Goal: Task Accomplishment & Management: Use online tool/utility

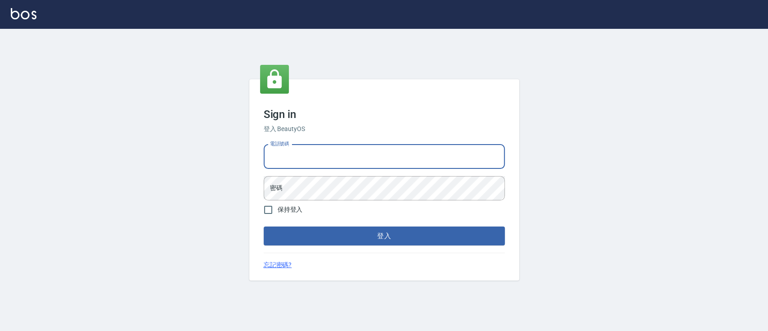
drag, startPoint x: 370, startPoint y: 149, endPoint x: 371, endPoint y: 155, distance: 5.6
click at [370, 149] on input "電話號碼" at bounding box center [384, 156] width 241 height 24
type input "0223817575"
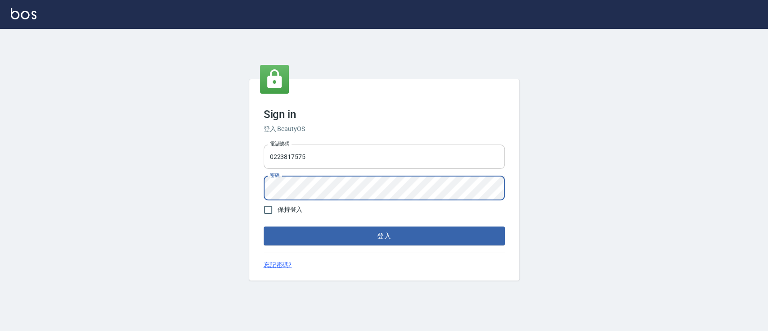
click at [264, 226] on button "登入" at bounding box center [384, 235] width 241 height 19
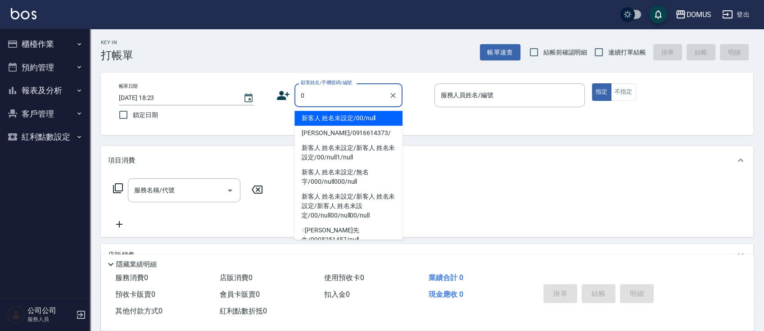
type input "新客人 姓名未設定/00/null"
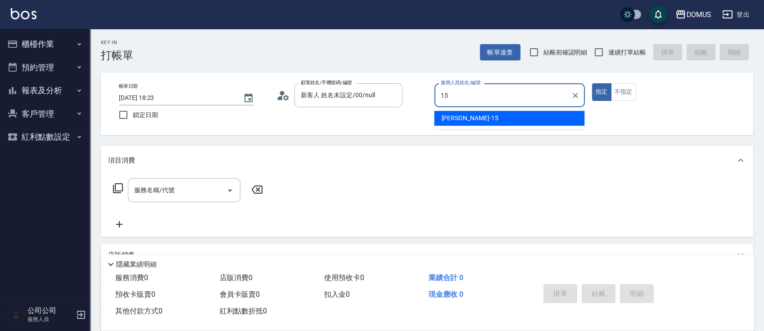
type input "[PERSON_NAME]-15"
type button "true"
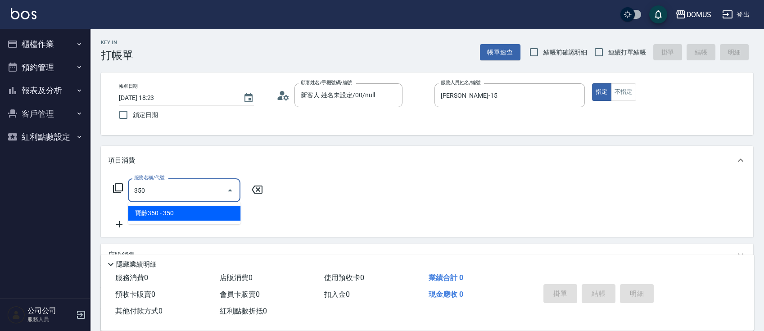
type input "寶齡350(1000)"
type input "30"
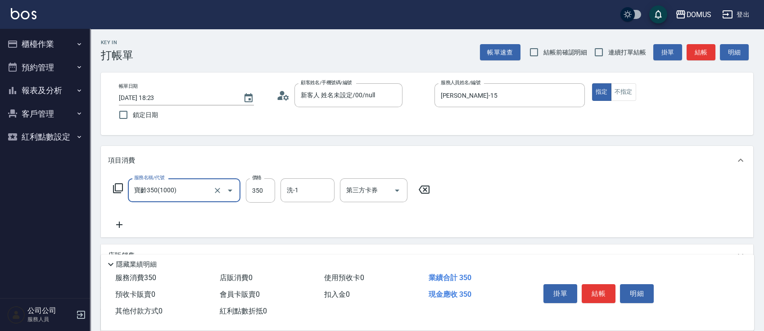
type input "寶齡350(1000)"
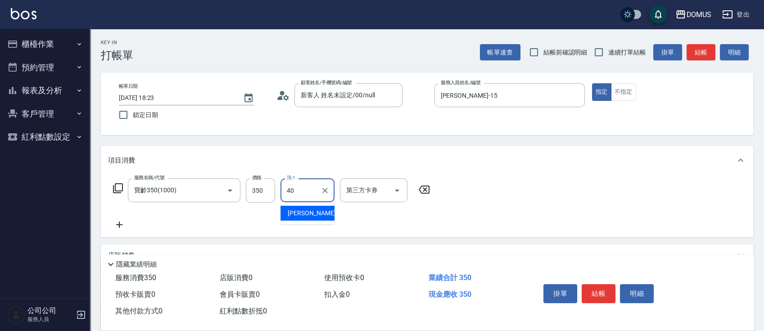
type input "[PERSON_NAME]-40"
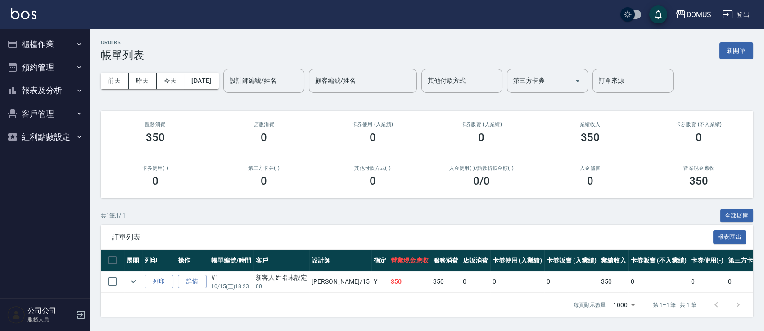
click at [24, 41] on button "櫃檯作業" at bounding box center [45, 43] width 83 height 23
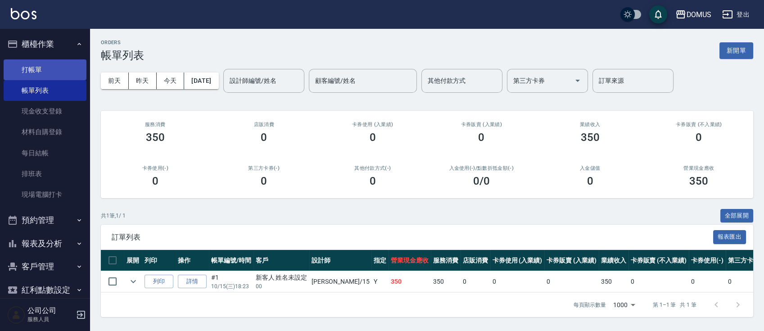
click at [67, 77] on link "打帳單" at bounding box center [45, 69] width 83 height 21
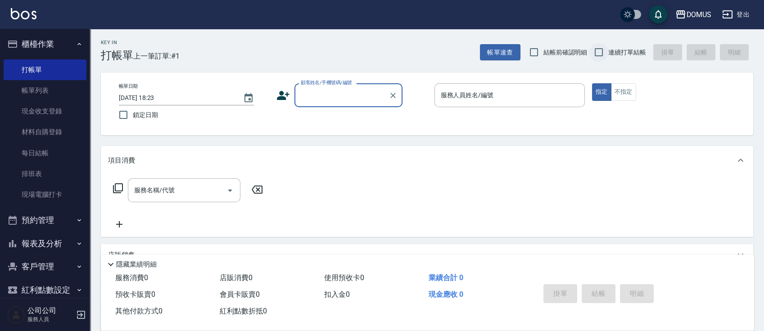
click at [600, 51] on input "連續打單結帳" at bounding box center [598, 52] width 19 height 19
checkbox input "true"
click at [374, 97] on input "顧客姓名/手機號碼/編號" at bounding box center [341, 95] width 86 height 16
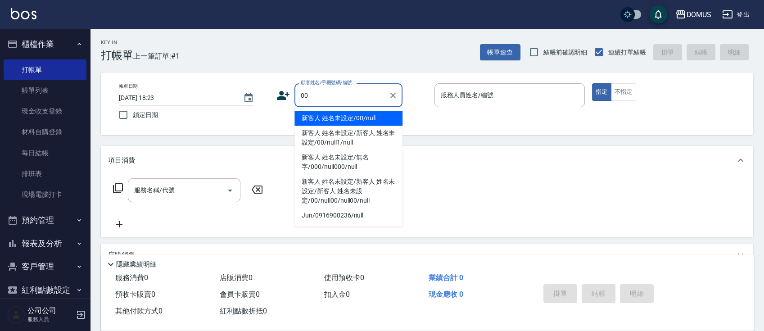
type input "新客人 姓名未設定/00/null"
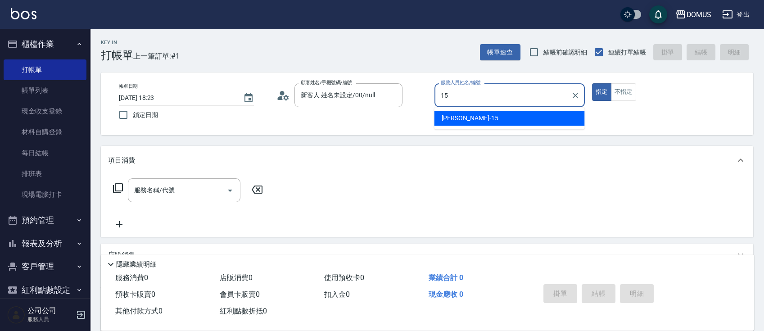
type input "[PERSON_NAME]-15"
type button "true"
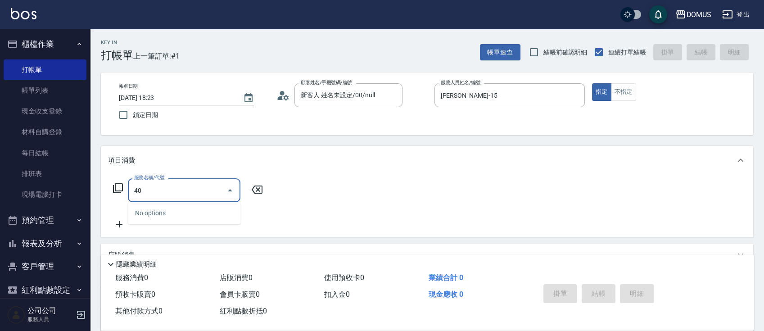
type input "401"
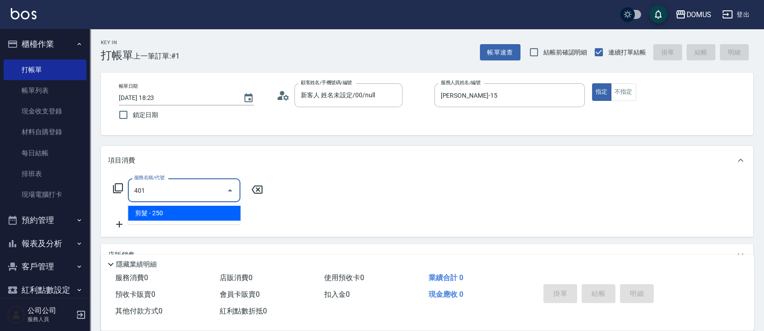
type input "20"
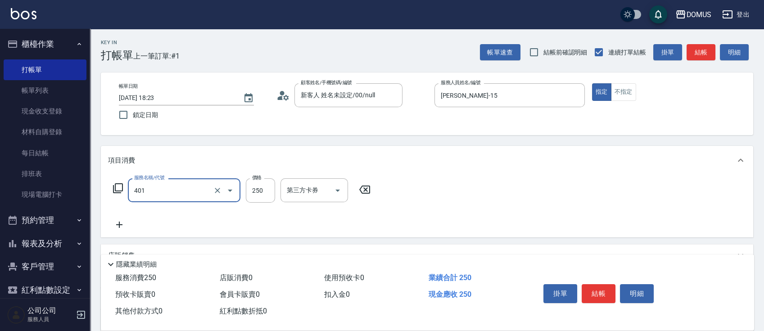
type input "剪髮(401)"
type input "0"
type input "60"
type input "600"
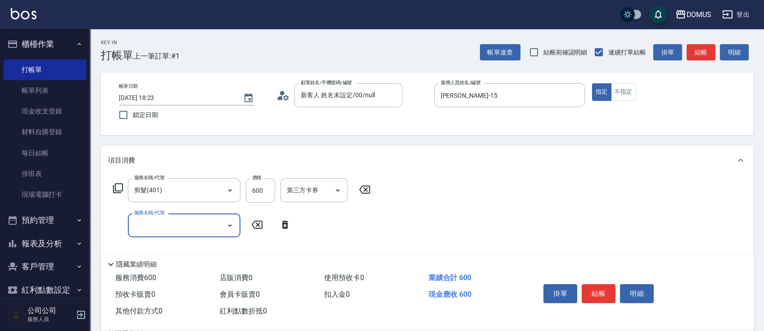
type input "5"
type input "301"
type input "210"
type input "燙髮(301)"
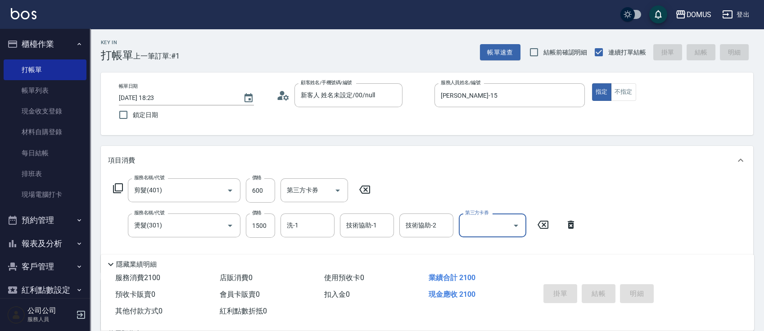
type input "[DATE] 18:24"
type input "0"
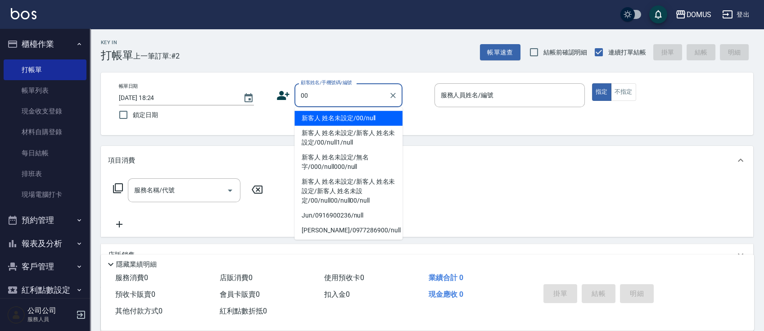
type input "新客人 姓名未設定/00/null"
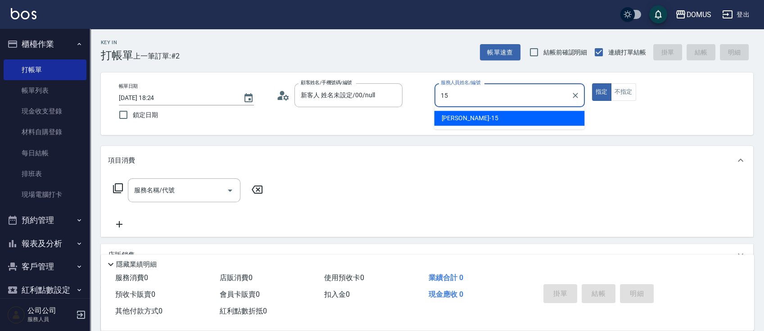
type input "[PERSON_NAME]-15"
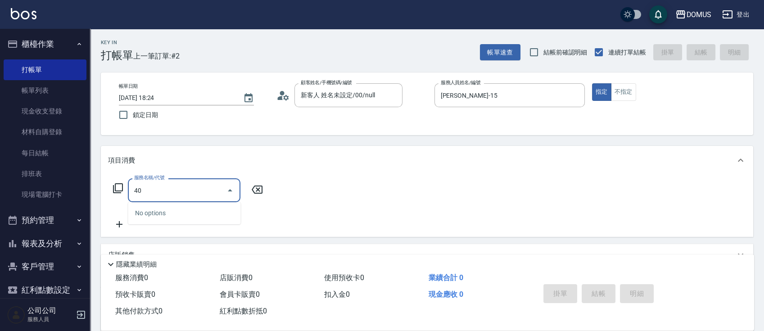
type input "401"
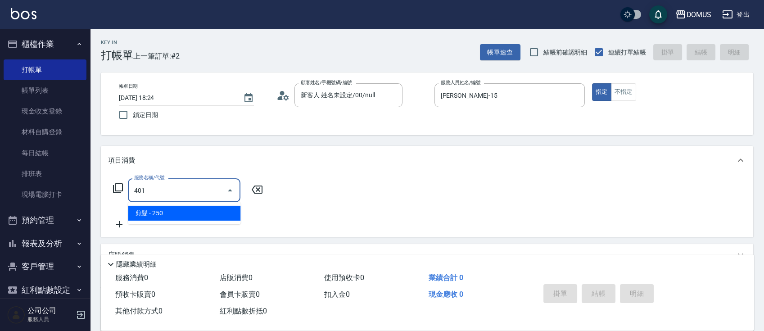
type input "20"
type input "剪髮(401)"
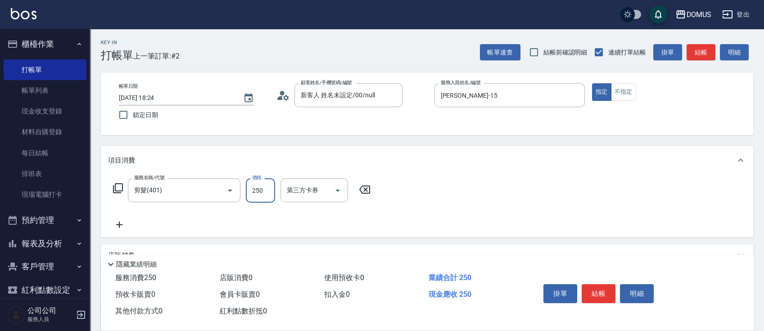
type input "0"
type input "40"
type input "400"
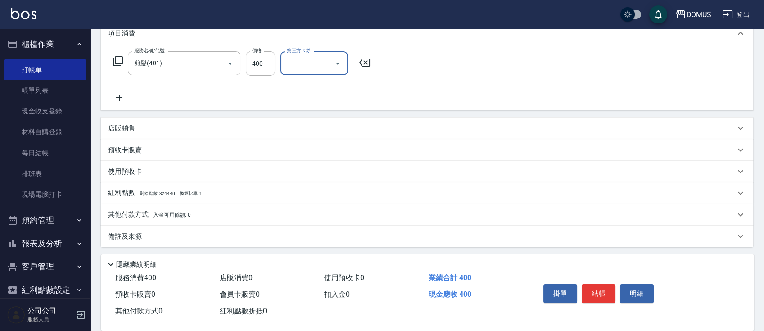
scroll to position [128, 0]
click at [120, 204] on div "其他付款方式 入金可用餘額: 0" at bounding box center [427, 214] width 652 height 22
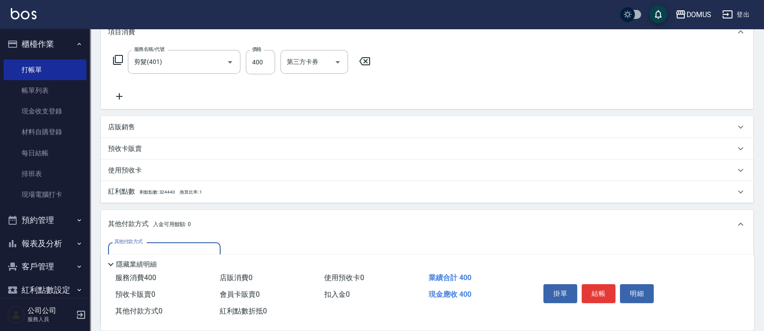
scroll to position [0, 0]
click at [166, 244] on div "其他付款方式" at bounding box center [164, 254] width 113 height 24
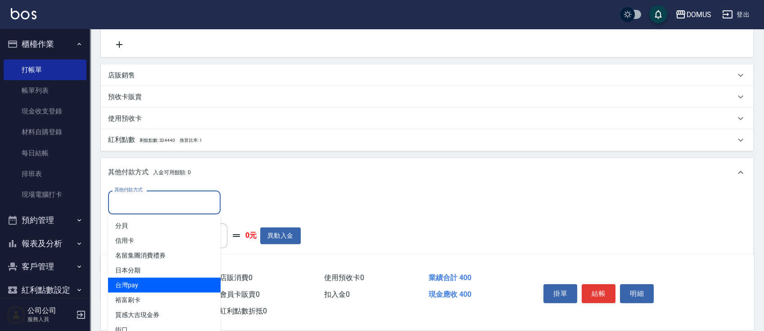
scroll to position [234, 0]
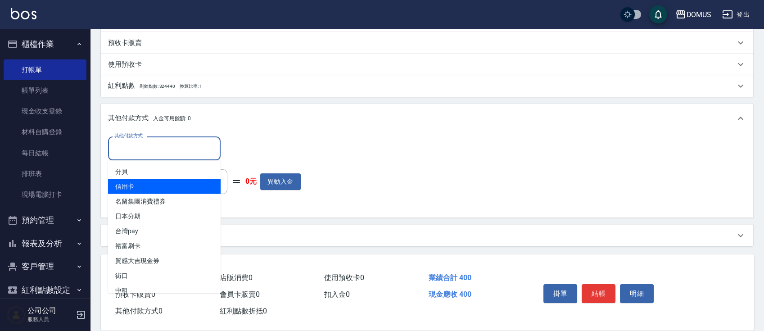
click at [166, 191] on span "信用卡" at bounding box center [164, 186] width 113 height 15
type input "信用卡"
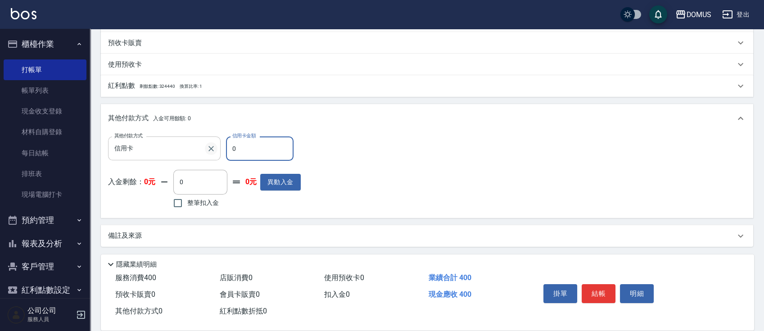
drag, startPoint x: 265, startPoint y: 153, endPoint x: 207, endPoint y: 153, distance: 57.2
click at [207, 153] on div "其他付款方式 信用卡 其他付款方式 信用卡金額 0 信用卡金額" at bounding box center [204, 148] width 193 height 24
type input "30"
type input "40"
type input "0"
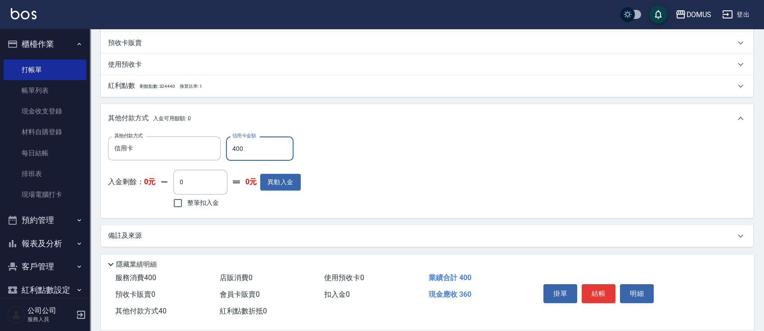
type input "400"
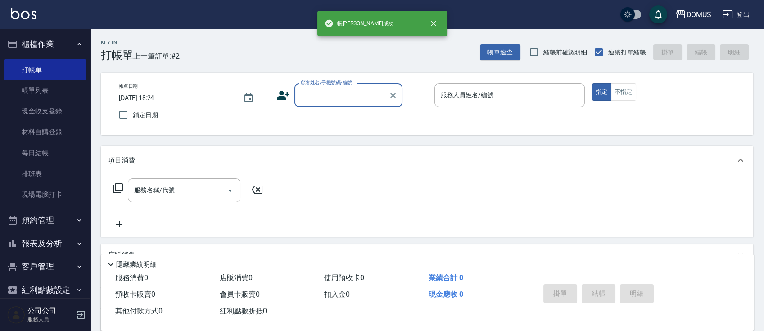
scroll to position [0, 0]
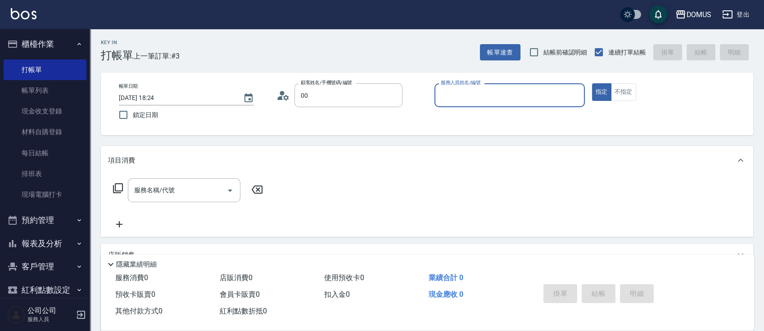
type input "新客人 姓名未設定/00/null"
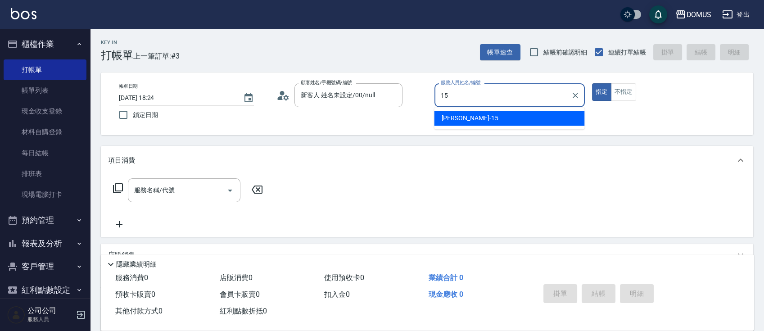
type input "[PERSON_NAME]-15"
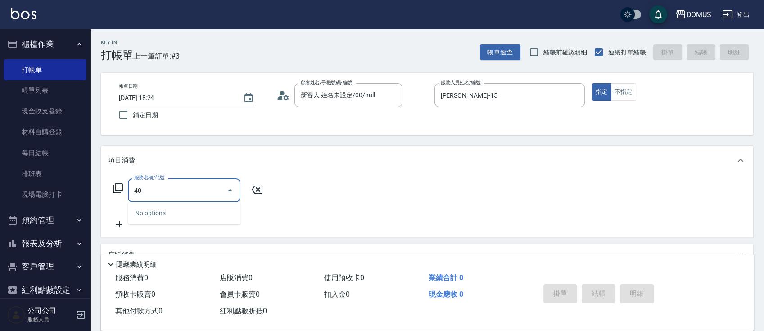
type input "401"
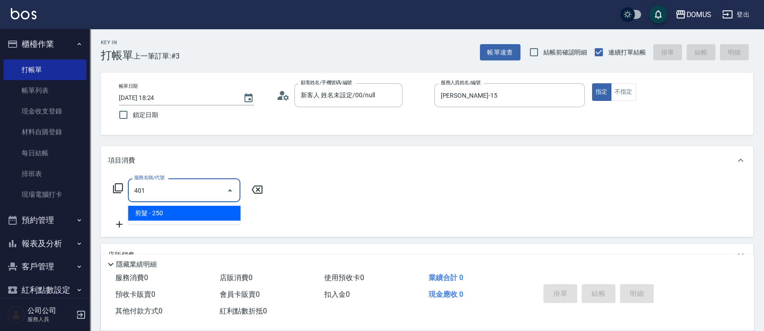
type input "20"
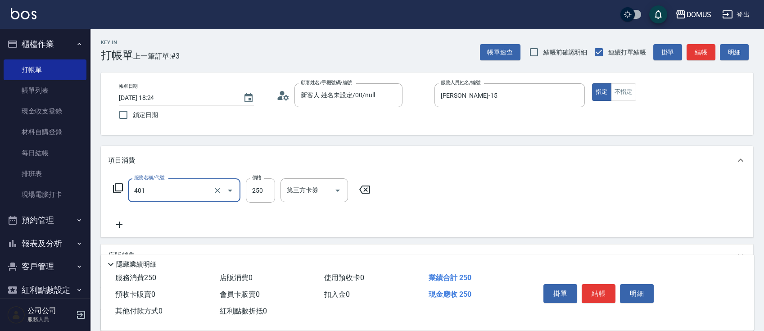
type input "剪髮(401)"
type input "0"
type input "60"
type input "600"
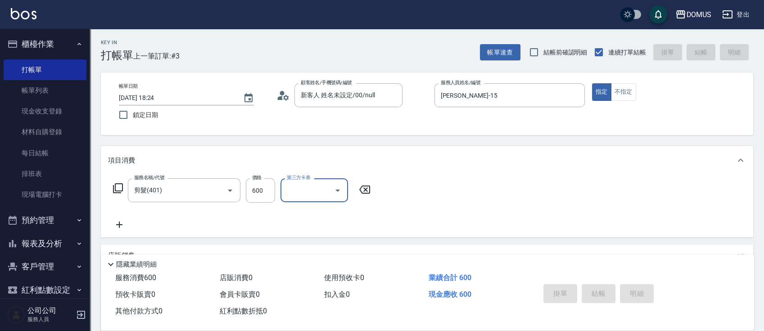
type input "0"
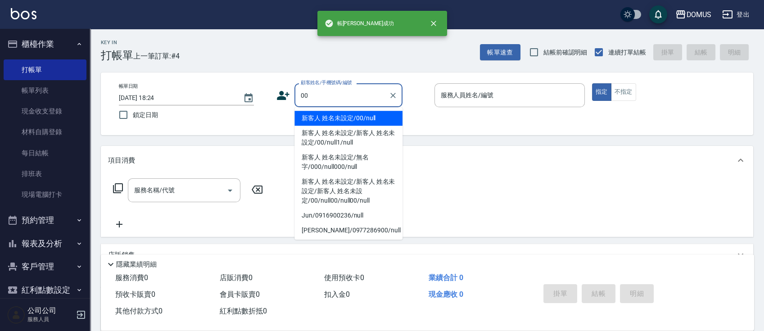
type input "新客人 姓名未設定/00/null"
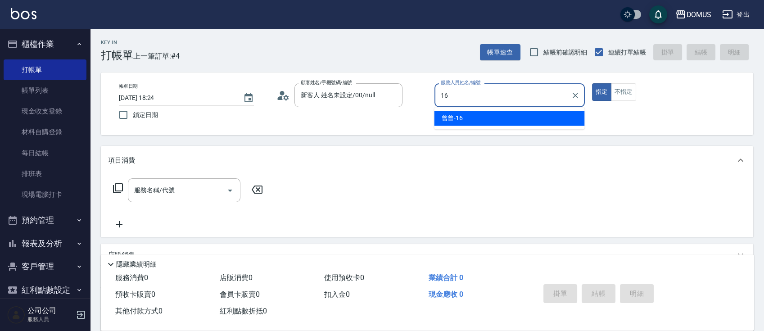
type input "曾曾-16"
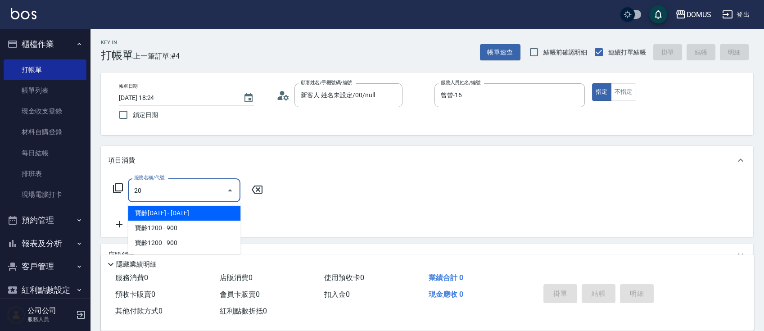
type input "201"
type input "20"
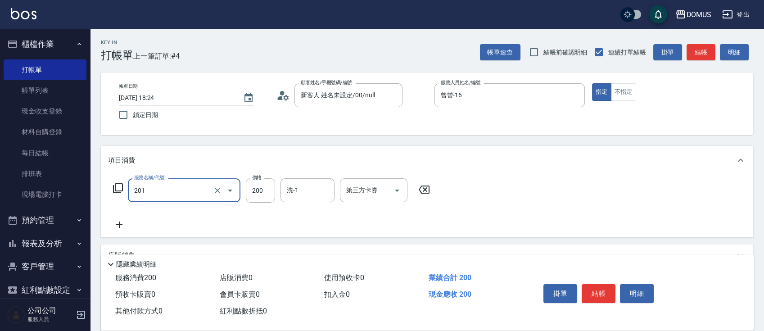
type input "洗髮(201)"
type input "0"
type input "30"
type input "300"
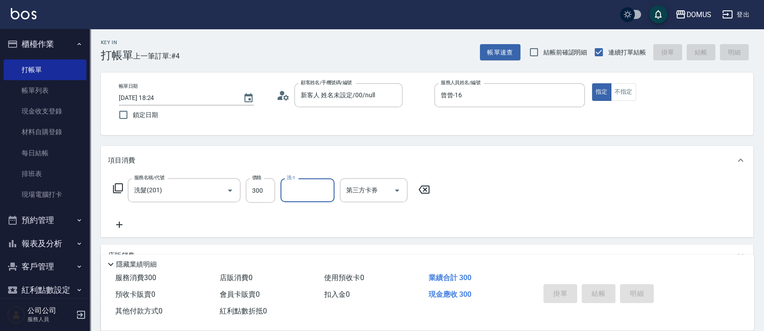
type input "0"
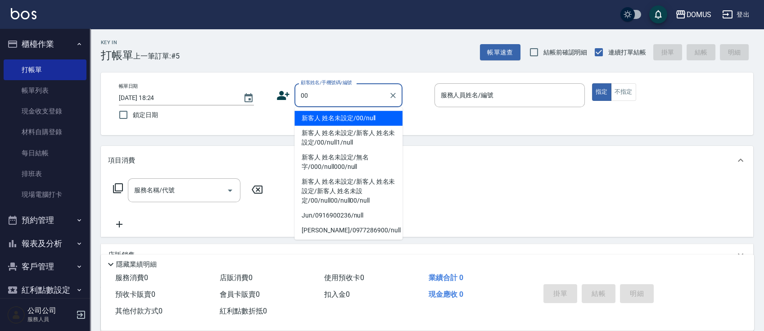
type input "新客人 姓名未設定/00/null"
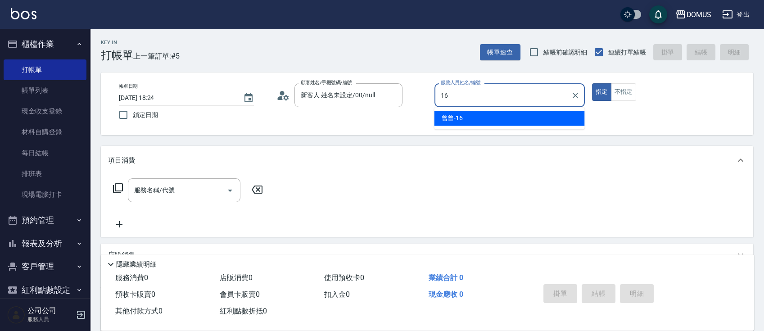
type input "曾曾-16"
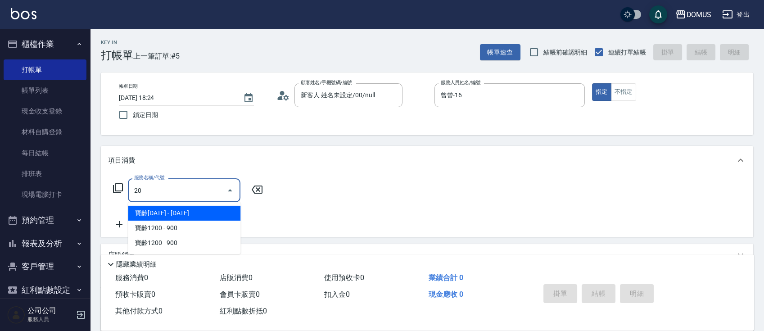
type input "201"
type input "20"
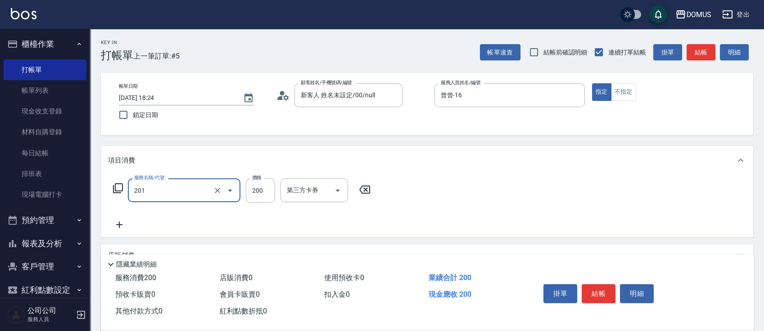
type input "洗髮(201)"
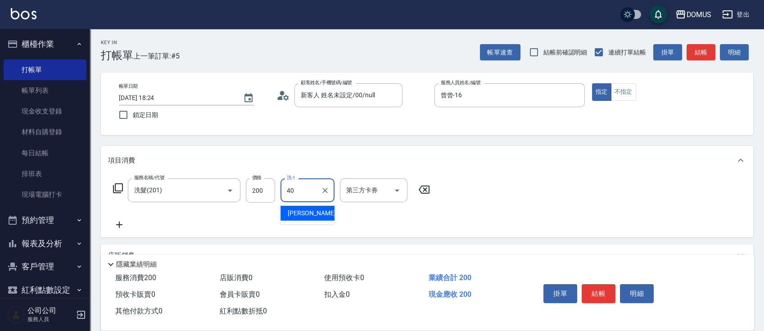
type input "[PERSON_NAME]-40"
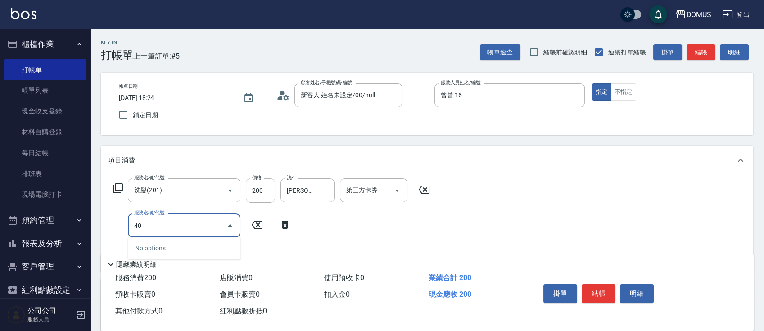
type input "401"
type input "40"
type input "剪髮(401)"
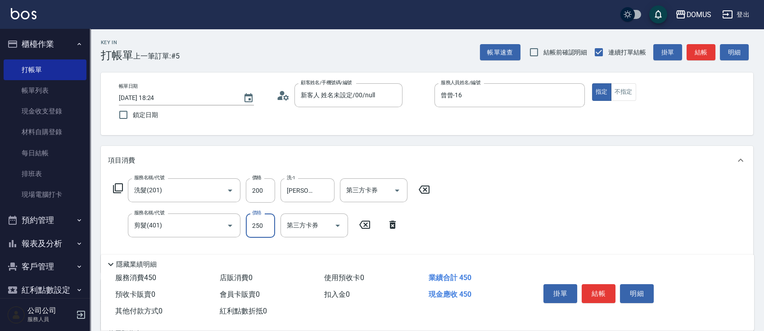
type input "20"
type input "80"
type input "100"
type input "800"
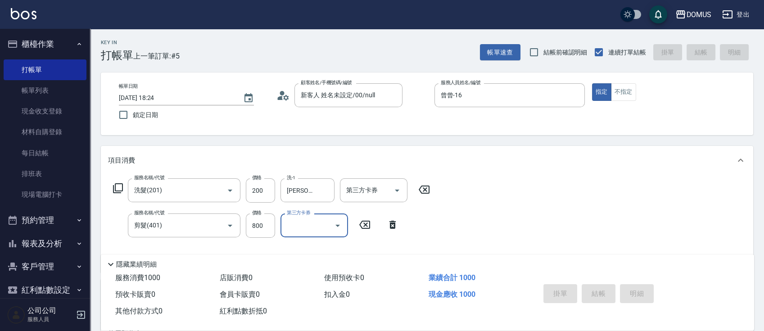
type input "[DATE] 18:25"
type input "0"
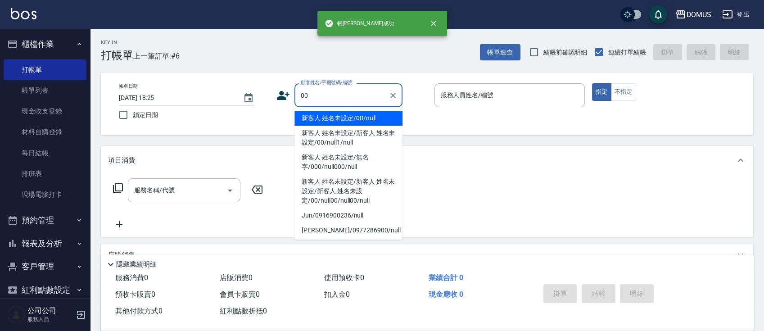
type input "新客人 姓名未設定/00/null"
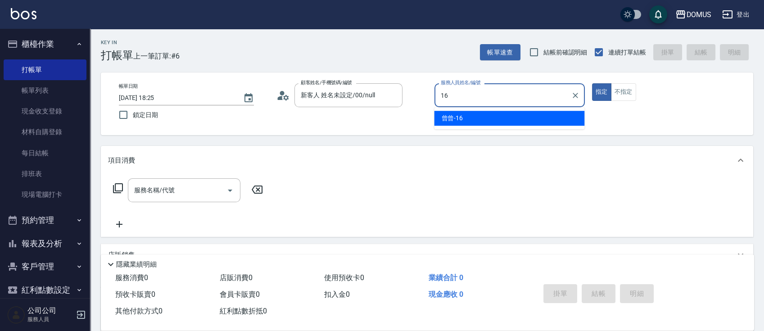
type input "曾曾-16"
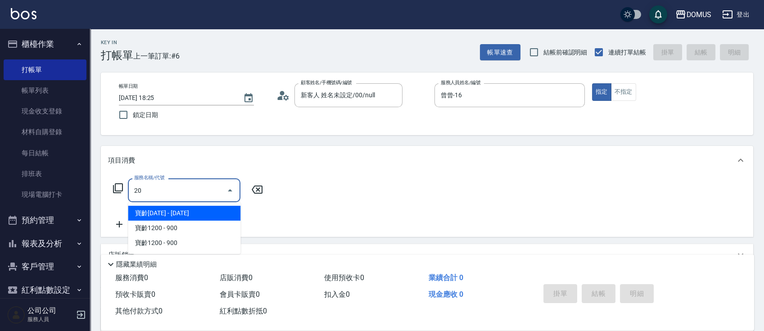
type input "201"
type input "20"
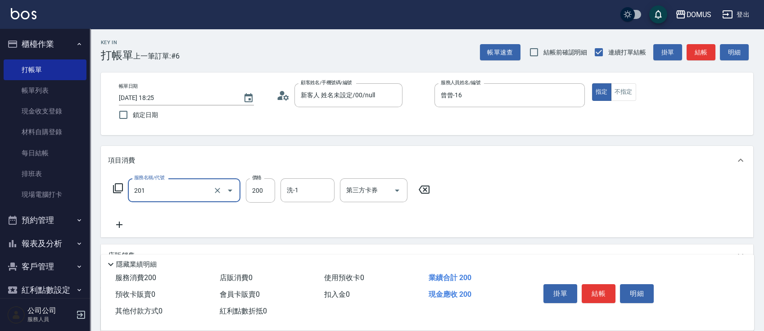
type input "洗髮(201)"
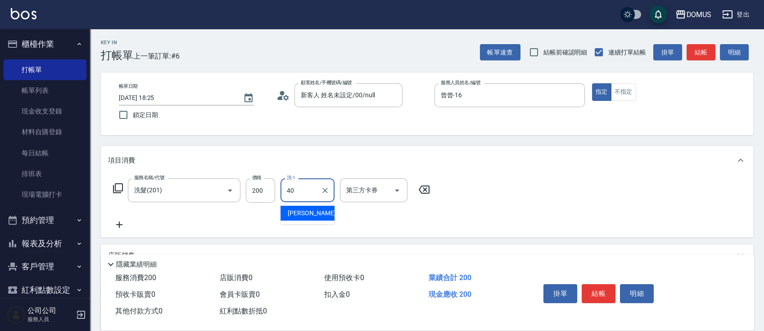
type input "[PERSON_NAME]-40"
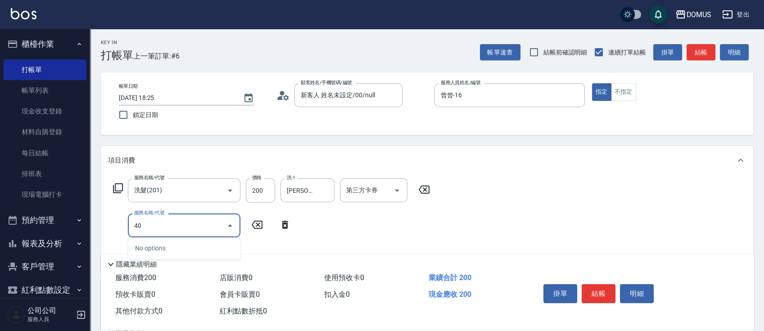
type input "401"
type input "40"
type input "剪髮(401)"
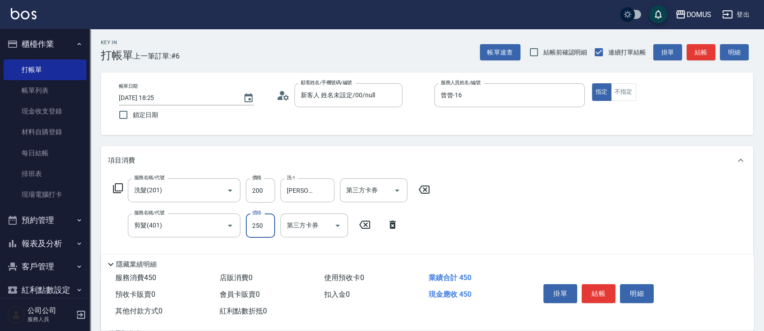
type input "20"
type input "80"
type input "100"
type input "800"
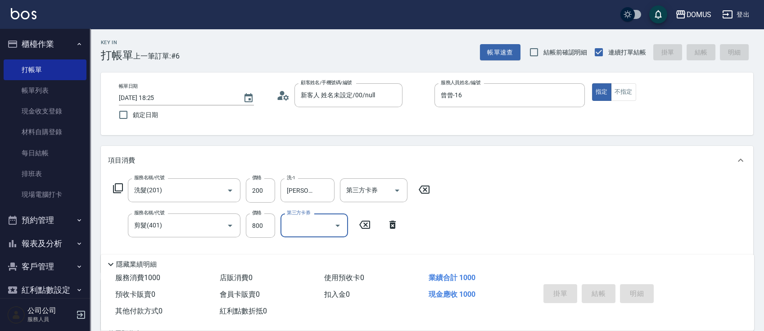
type input "0"
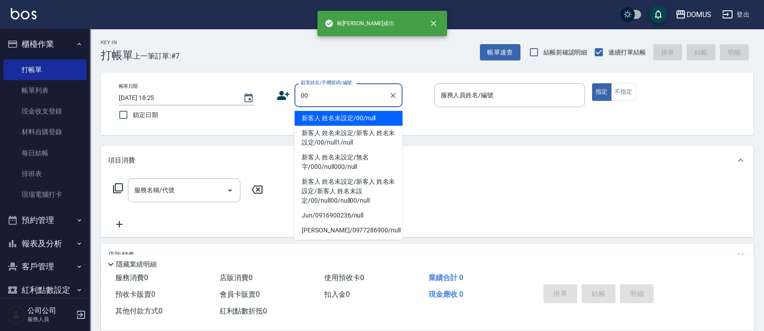
type input "新客人 姓名未設定/00/null"
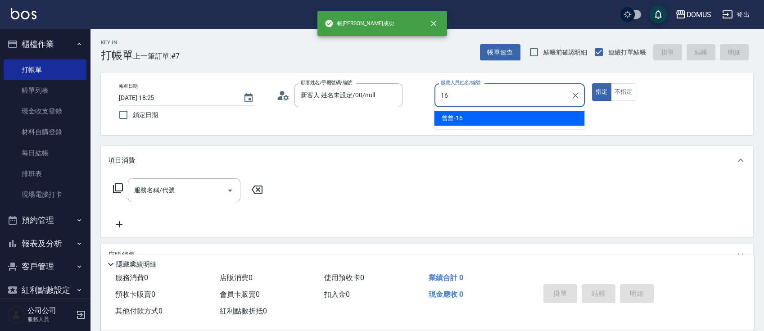
type input "曾曾-16"
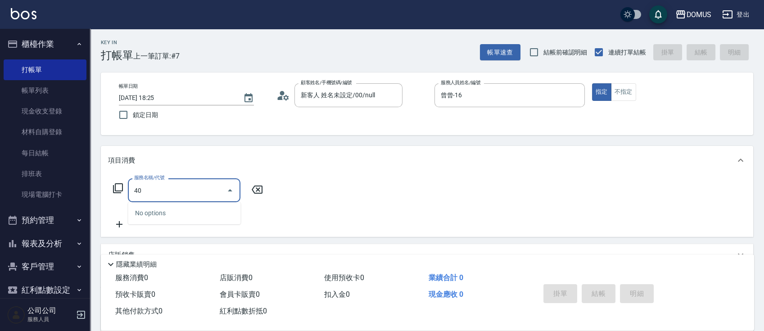
type input "401"
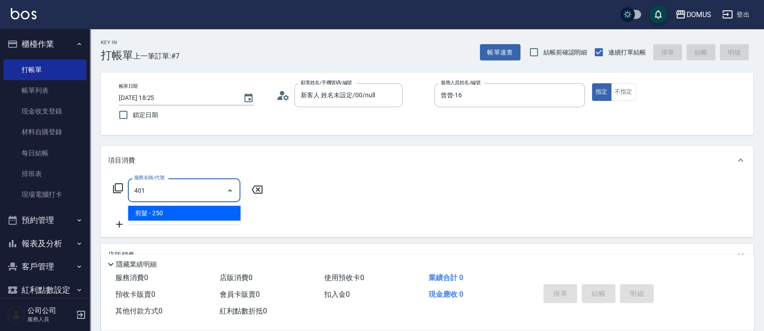
type input "20"
type input "剪髮(401)"
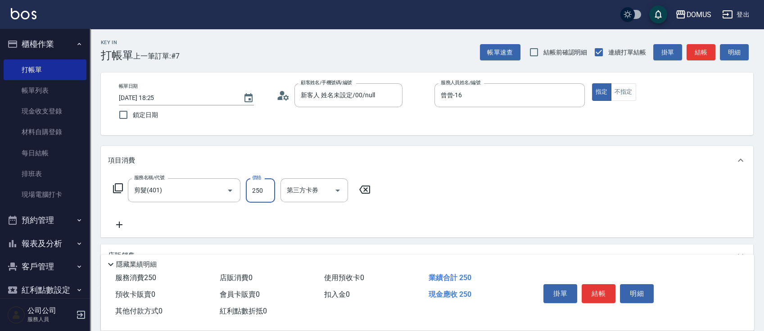
type input "0"
type input "10"
type input "100"
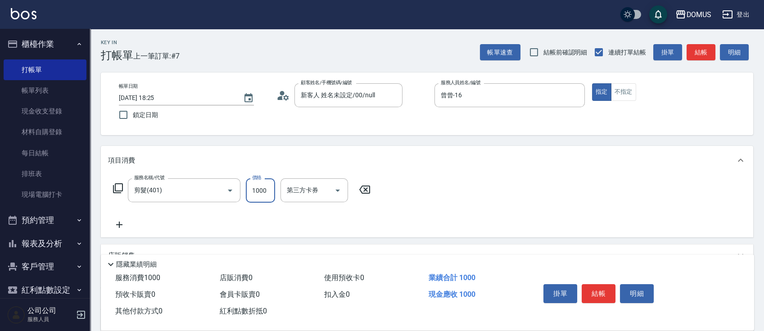
type input "1000"
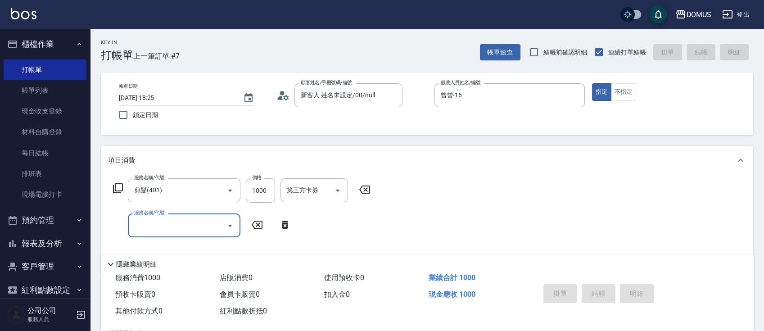
type input "0"
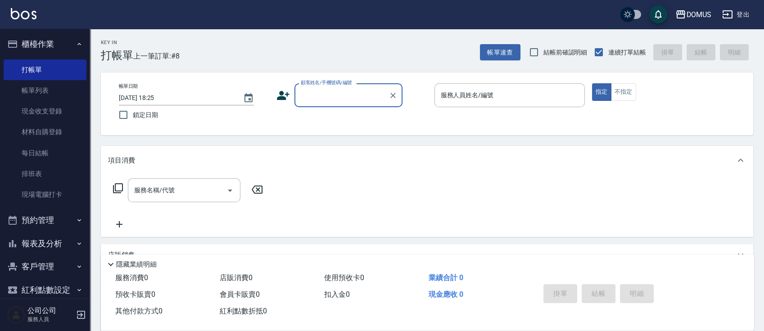
click at [56, 245] on button "報表及分析" at bounding box center [45, 243] width 83 height 23
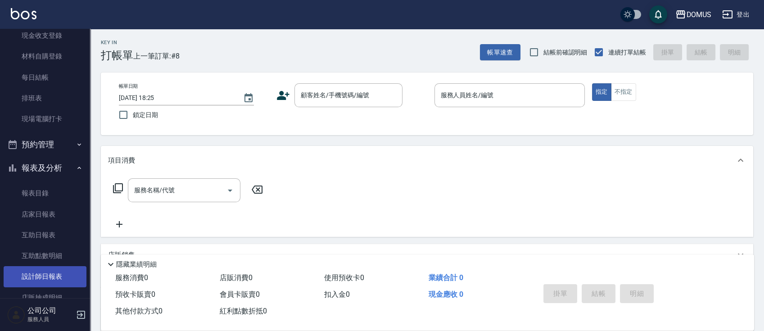
scroll to position [120, 0]
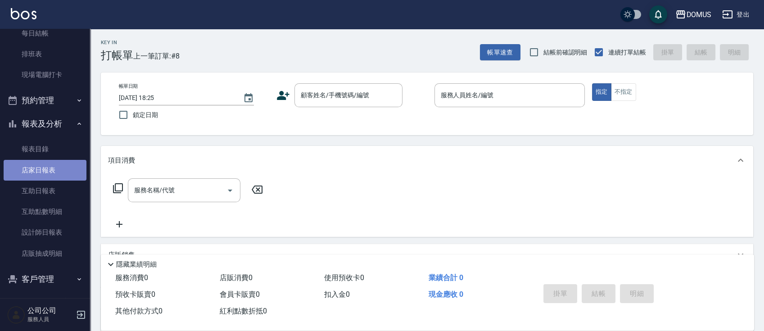
click at [65, 175] on link "店家日報表" at bounding box center [45, 170] width 83 height 21
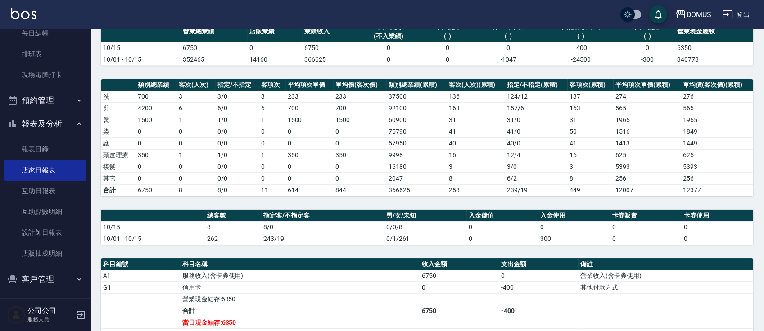
scroll to position [240, 0]
